Goal: Navigation & Orientation: Find specific page/section

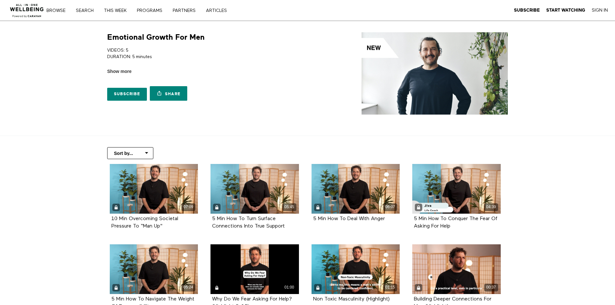
click at [39, 11] on img at bounding box center [26, 8] width 39 height 19
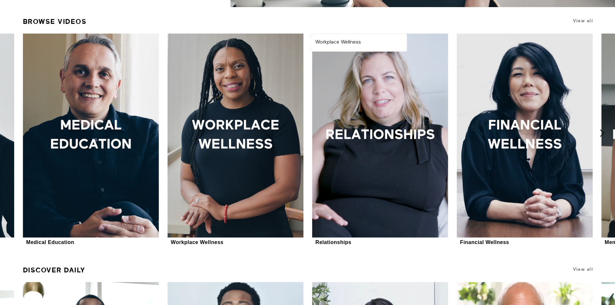
scroll to position [258, 0]
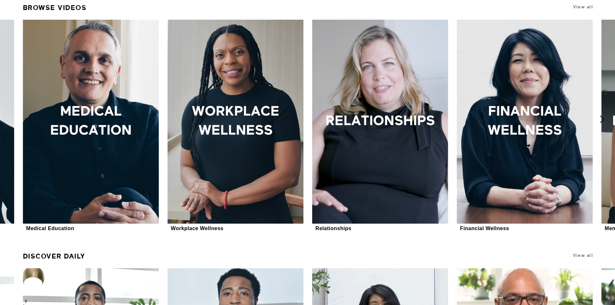
click at [598, 116] on icon at bounding box center [602, 119] width 8 height 8
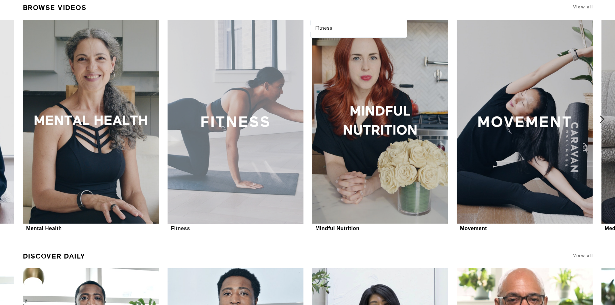
click at [267, 92] on div at bounding box center [235, 122] width 136 height 204
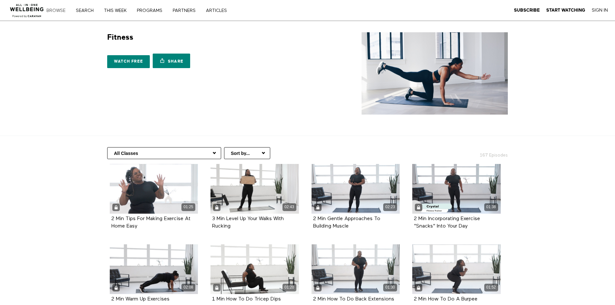
click at [56, 11] on link "Browse" at bounding box center [58, 10] width 28 height 5
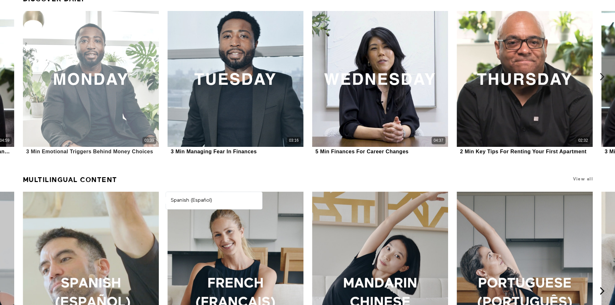
scroll to position [484, 0]
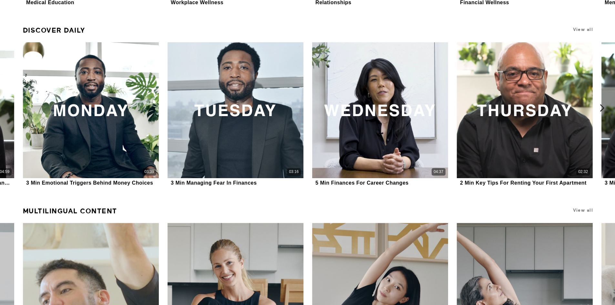
click at [607, 110] on button at bounding box center [605, 107] width 21 height 176
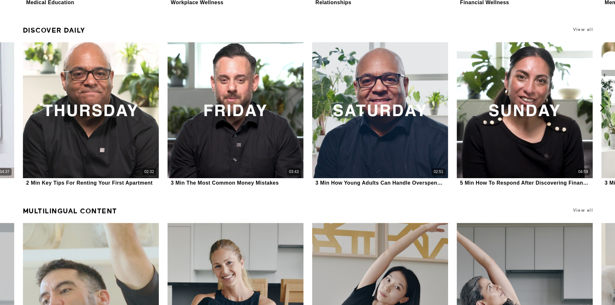
click at [599, 104] on icon at bounding box center [602, 108] width 8 height 8
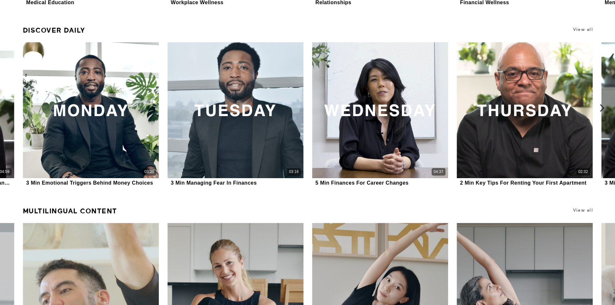
click at [599, 104] on icon at bounding box center [602, 108] width 8 height 8
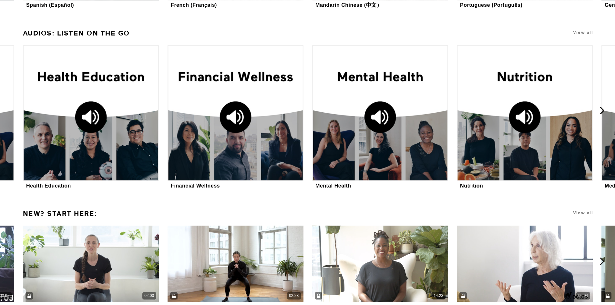
scroll to position [936, 0]
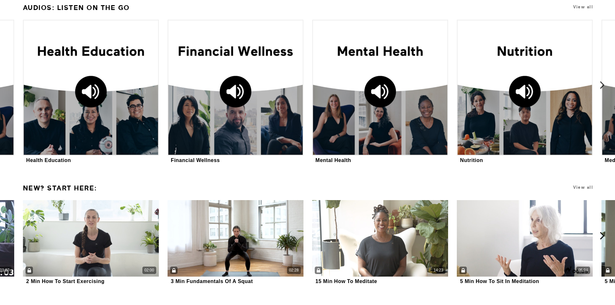
click at [601, 82] on icon at bounding box center [602, 85] width 8 height 8
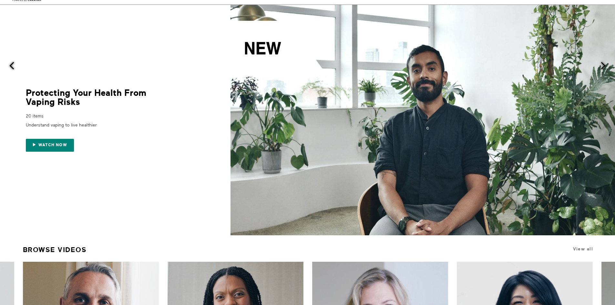
scroll to position [0, 0]
